Goal: Information Seeking & Learning: Learn about a topic

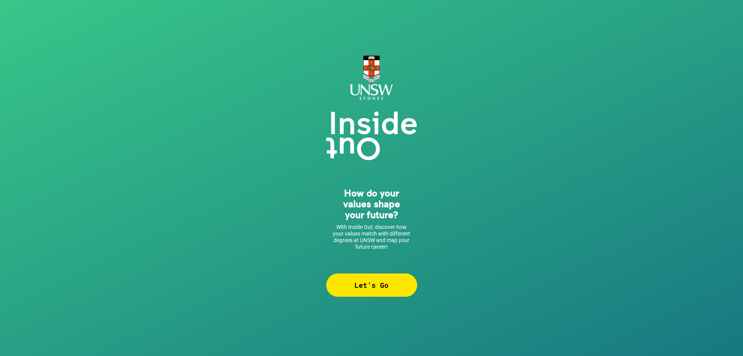
click at [396, 280] on div "Let’s Go" at bounding box center [371, 284] width 91 height 23
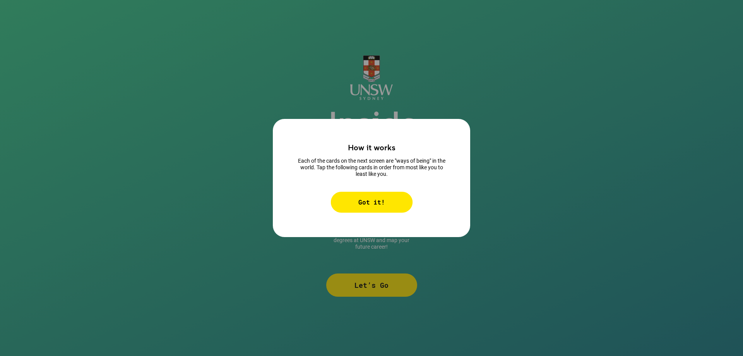
click at [391, 207] on div "Got it!" at bounding box center [372, 202] width 82 height 21
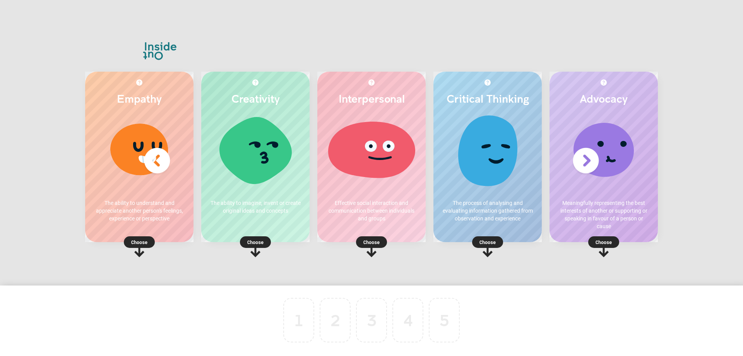
click at [325, 269] on div "Empathy The ability to understand and appreciate another person's feelings, exp…" at bounding box center [372, 178] width 604 height 290
click at [612, 246] on rect at bounding box center [604, 242] width 31 height 12
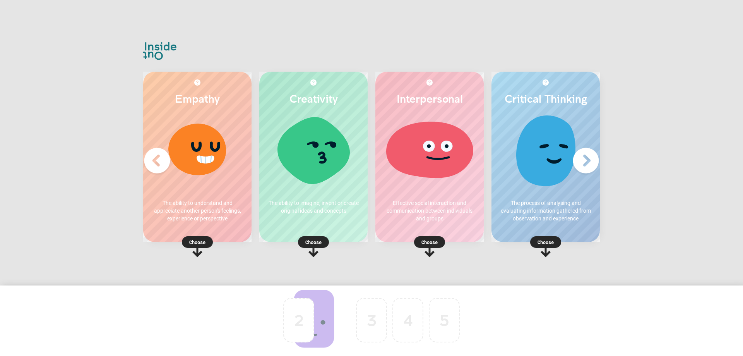
drag, startPoint x: 294, startPoint y: 332, endPoint x: 343, endPoint y: 326, distance: 49.5
click at [336, 330] on div at bounding box center [335, 320] width 31 height 45
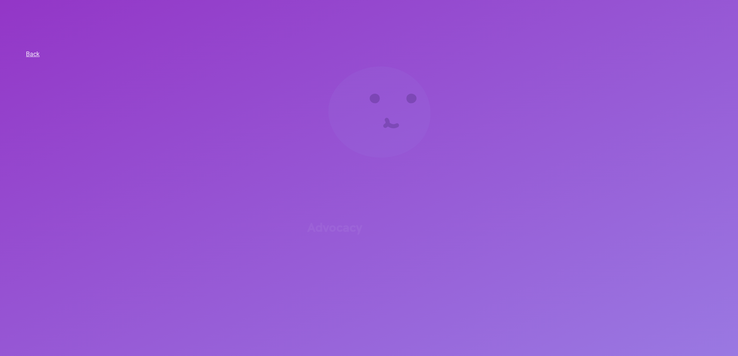
drag, startPoint x: 336, startPoint y: 330, endPoint x: 303, endPoint y: 329, distance: 33.7
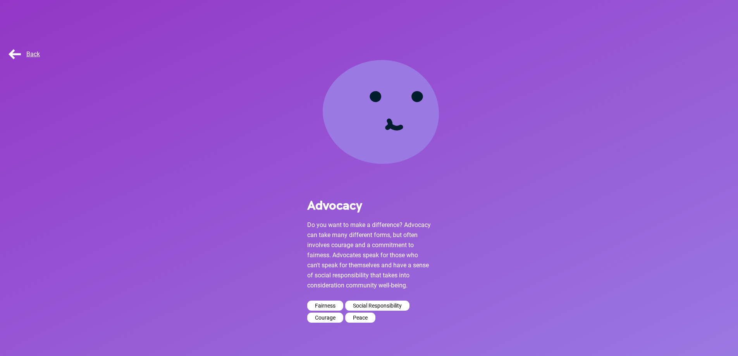
scroll to position [8, 0]
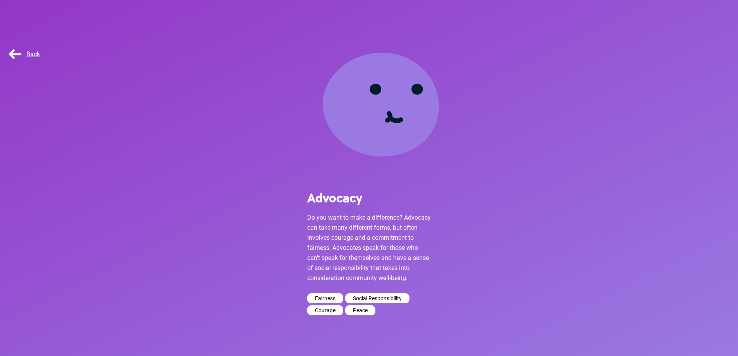
click at [19, 55] on span "Back" at bounding box center [23, 53] width 33 height 7
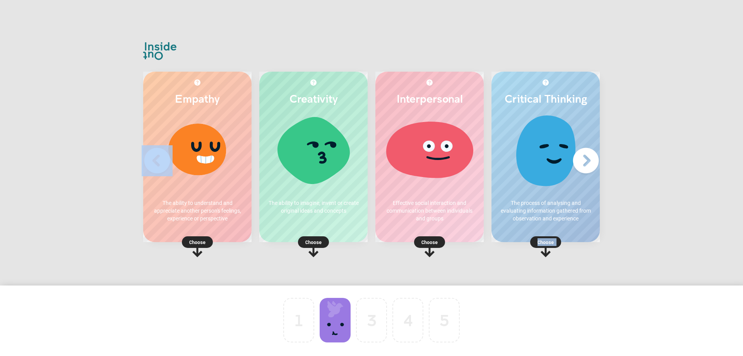
drag, startPoint x: 553, startPoint y: 247, endPoint x: 424, endPoint y: 288, distance: 136.2
click at [431, 287] on div "Empathy The ability to understand and appreciate another person's feelings, exp…" at bounding box center [371, 178] width 743 height 356
drag, startPoint x: 549, startPoint y: 247, endPoint x: 534, endPoint y: 262, distance: 20.5
click at [534, 262] on div "Critical Thinking The process of analysing and evaluating information gathered …" at bounding box center [546, 166] width 116 height 197
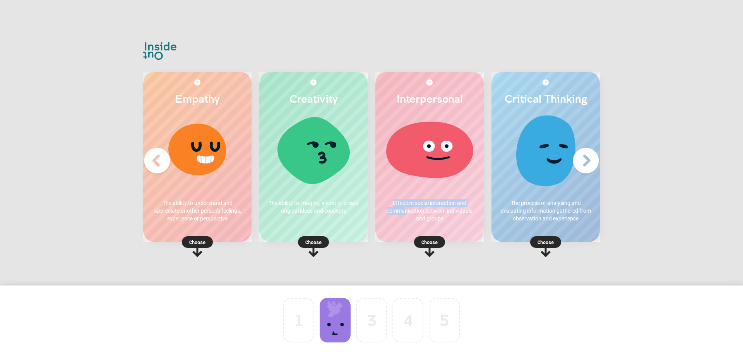
drag, startPoint x: 403, startPoint y: 189, endPoint x: 407, endPoint y: 209, distance: 19.7
click at [407, 209] on div "Interpersonal Effective social interaction and communication between individual…" at bounding box center [430, 157] width 108 height 170
click at [429, 237] on rect at bounding box center [429, 242] width 31 height 12
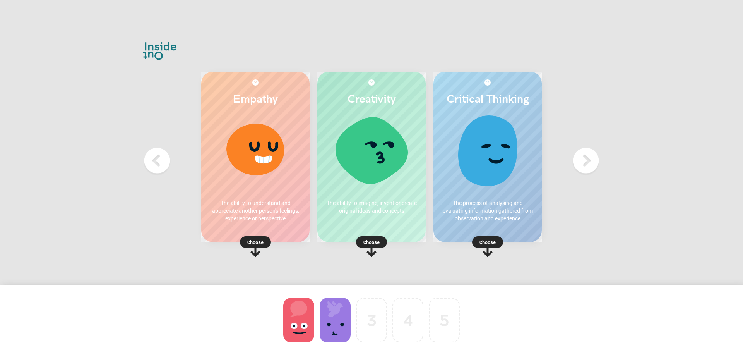
click at [492, 243] on p "Choose" at bounding box center [488, 242] width 108 height 8
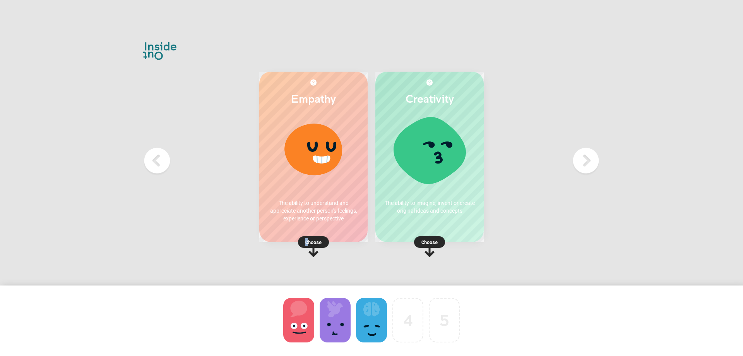
click at [305, 245] on p "Choose" at bounding box center [313, 242] width 108 height 8
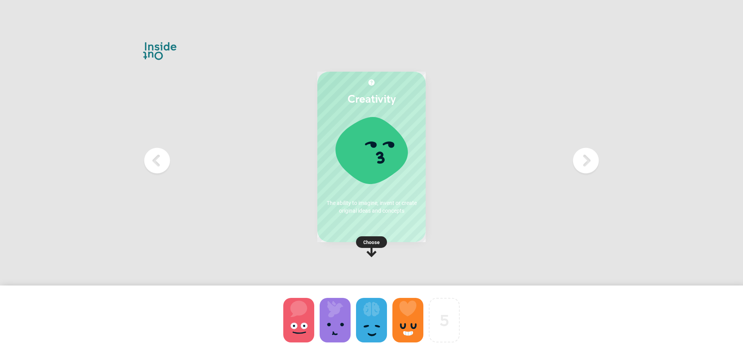
click at [379, 239] on p "Choose" at bounding box center [371, 242] width 108 height 8
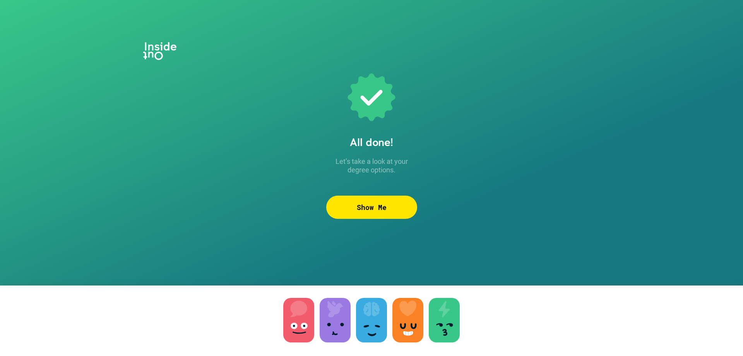
click at [355, 190] on div "All done! Let’s take a look at your degree options. Show Me" at bounding box center [371, 178] width 91 height 217
click at [355, 201] on div "Show Me" at bounding box center [371, 207] width 91 height 23
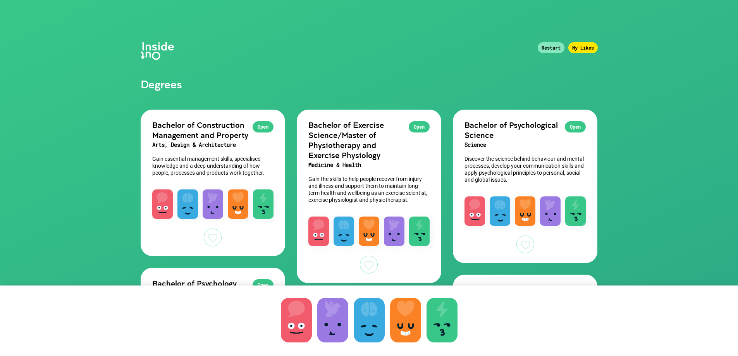
click at [290, 319] on div at bounding box center [296, 320] width 31 height 45
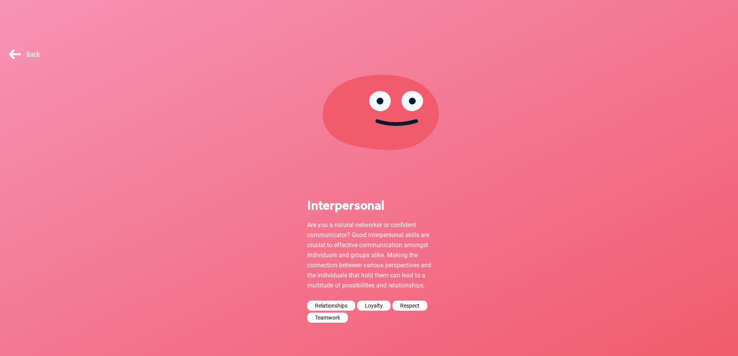
click at [24, 57] on span "Back" at bounding box center [23, 53] width 33 height 7
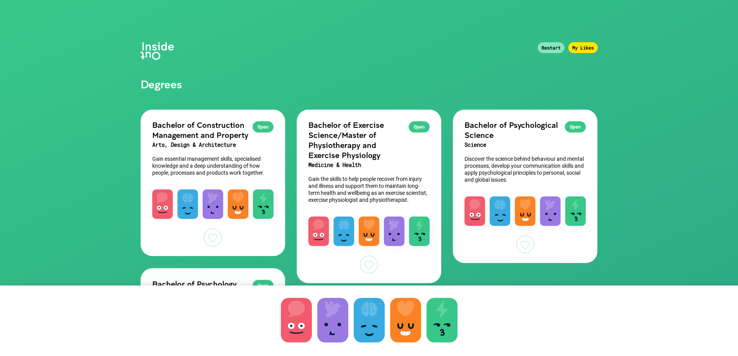
click at [341, 329] on div at bounding box center [332, 320] width 31 height 45
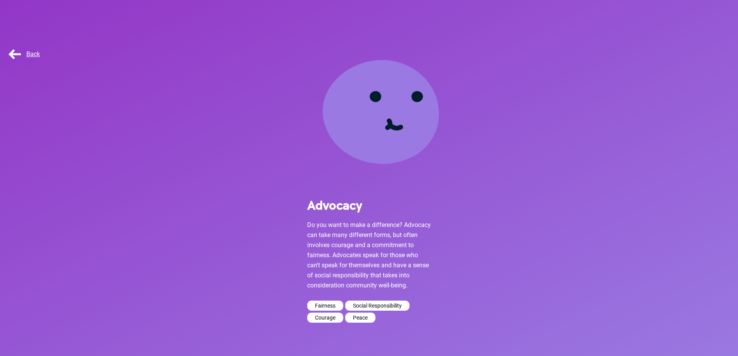
click at [25, 55] on span "Back" at bounding box center [23, 53] width 33 height 7
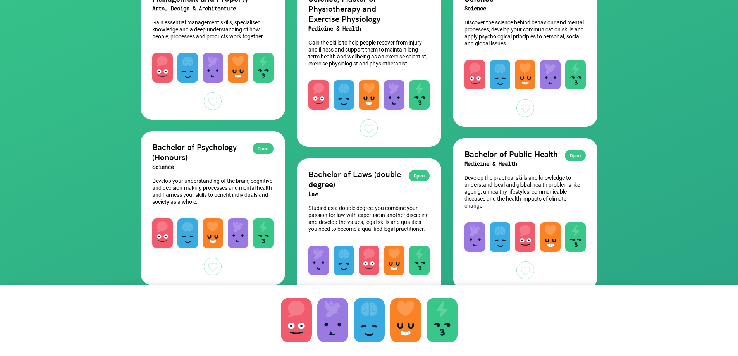
scroll to position [155, 0]
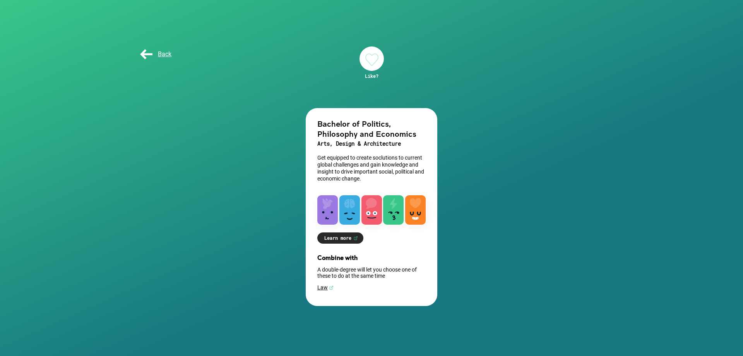
click at [335, 205] on div at bounding box center [327, 209] width 21 height 29
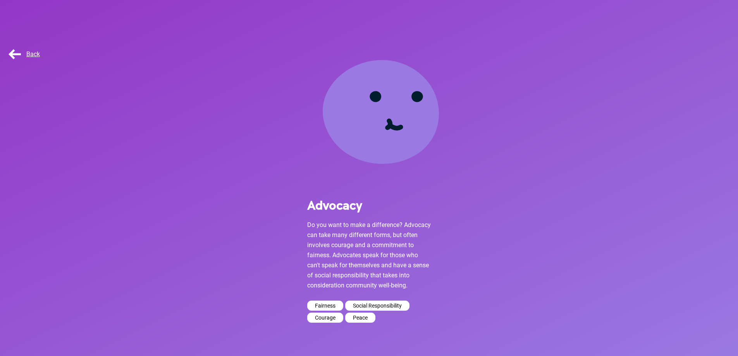
click at [5, 49] on div "Back" at bounding box center [28, 54] width 57 height 39
click at [26, 50] on span "Back" at bounding box center [23, 53] width 33 height 7
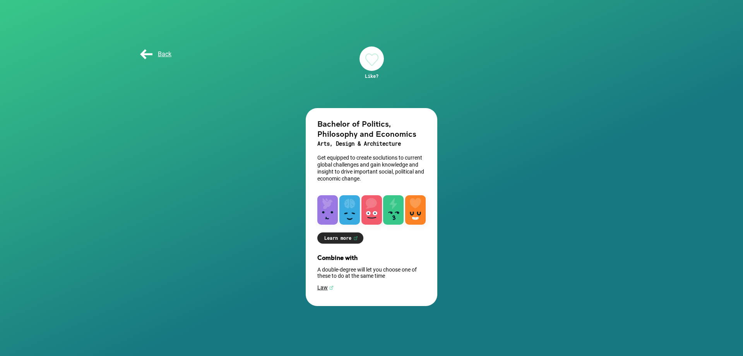
click at [343, 210] on div at bounding box center [350, 209] width 21 height 29
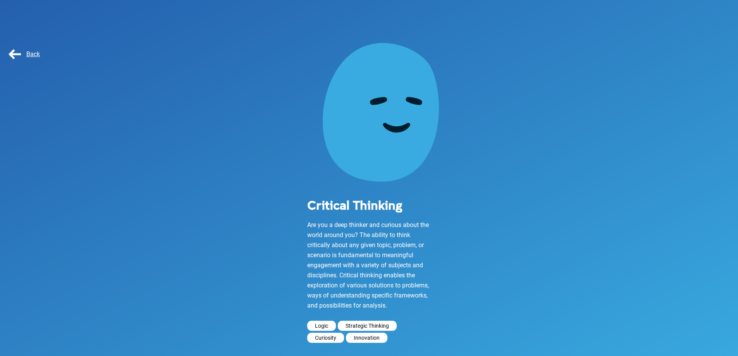
click at [22, 49] on div "Back" at bounding box center [26, 53] width 39 height 15
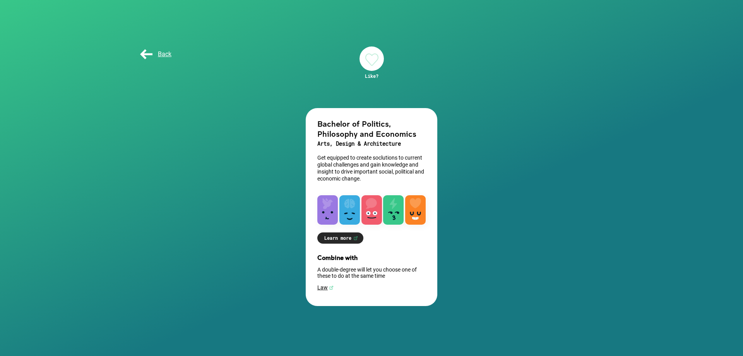
click at [357, 239] on img at bounding box center [355, 238] width 5 height 5
